Goal: Task Accomplishment & Management: Use online tool/utility

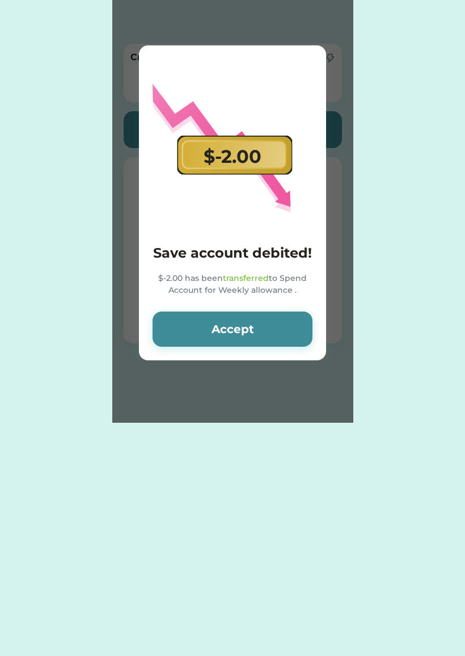
click at [172, 339] on button "Accept" at bounding box center [233, 329] width 160 height 35
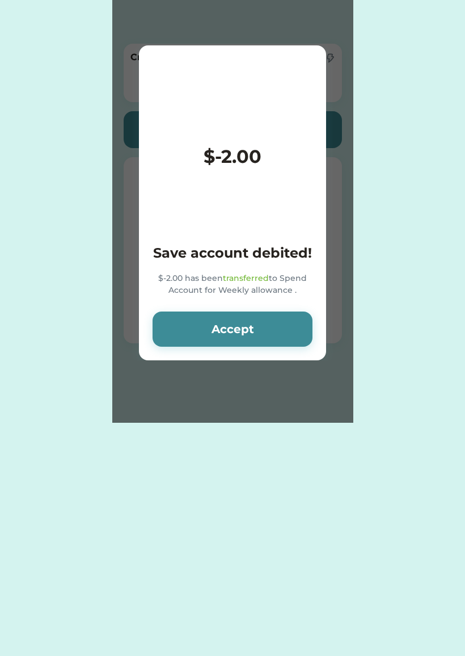
click at [168, 321] on button "Accept" at bounding box center [233, 329] width 160 height 35
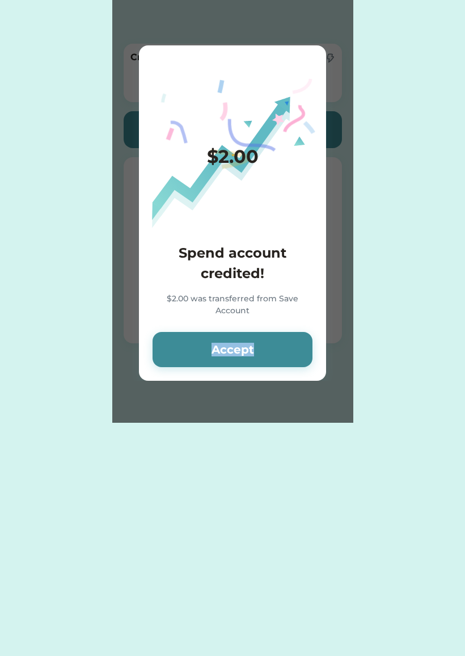
click at [174, 344] on button "Accept" at bounding box center [233, 349] width 160 height 35
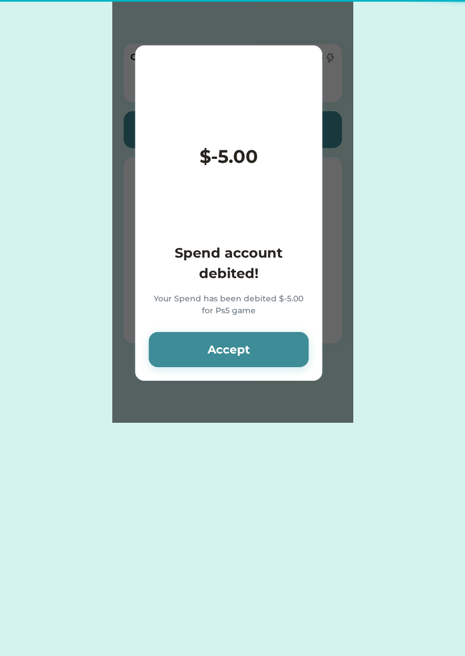
click at [191, 367] on button "Accept" at bounding box center [229, 349] width 160 height 35
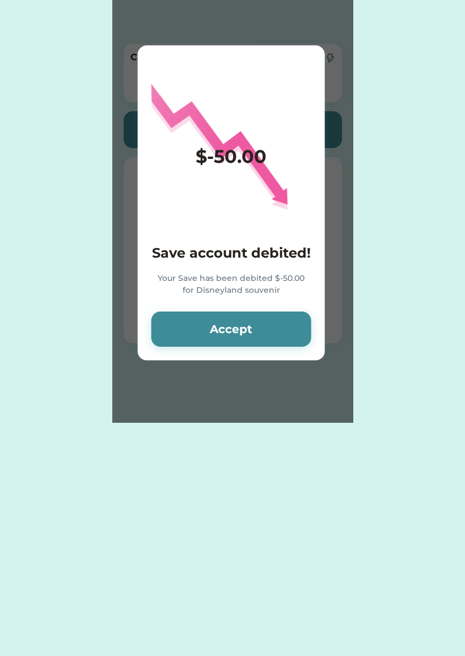
click at [183, 345] on button "Accept" at bounding box center [232, 329] width 160 height 35
click at [188, 347] on button "Accept" at bounding box center [232, 329] width 160 height 35
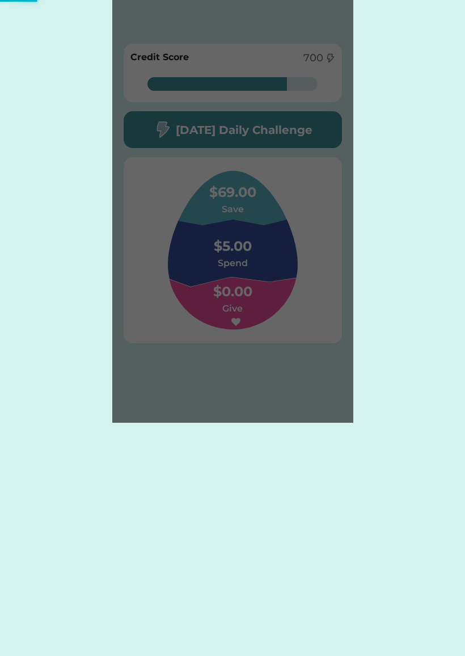
click at [183, 338] on div "Please wait $5.00 Save account credited! Your Save account has been credited $5…" at bounding box center [232, 211] width 241 height 423
click at [176, 338] on div "Please wait $5.00 Save account credited! Your Save account has been credited $5…" at bounding box center [232, 211] width 241 height 423
